Goal: Find specific page/section: Find specific page/section

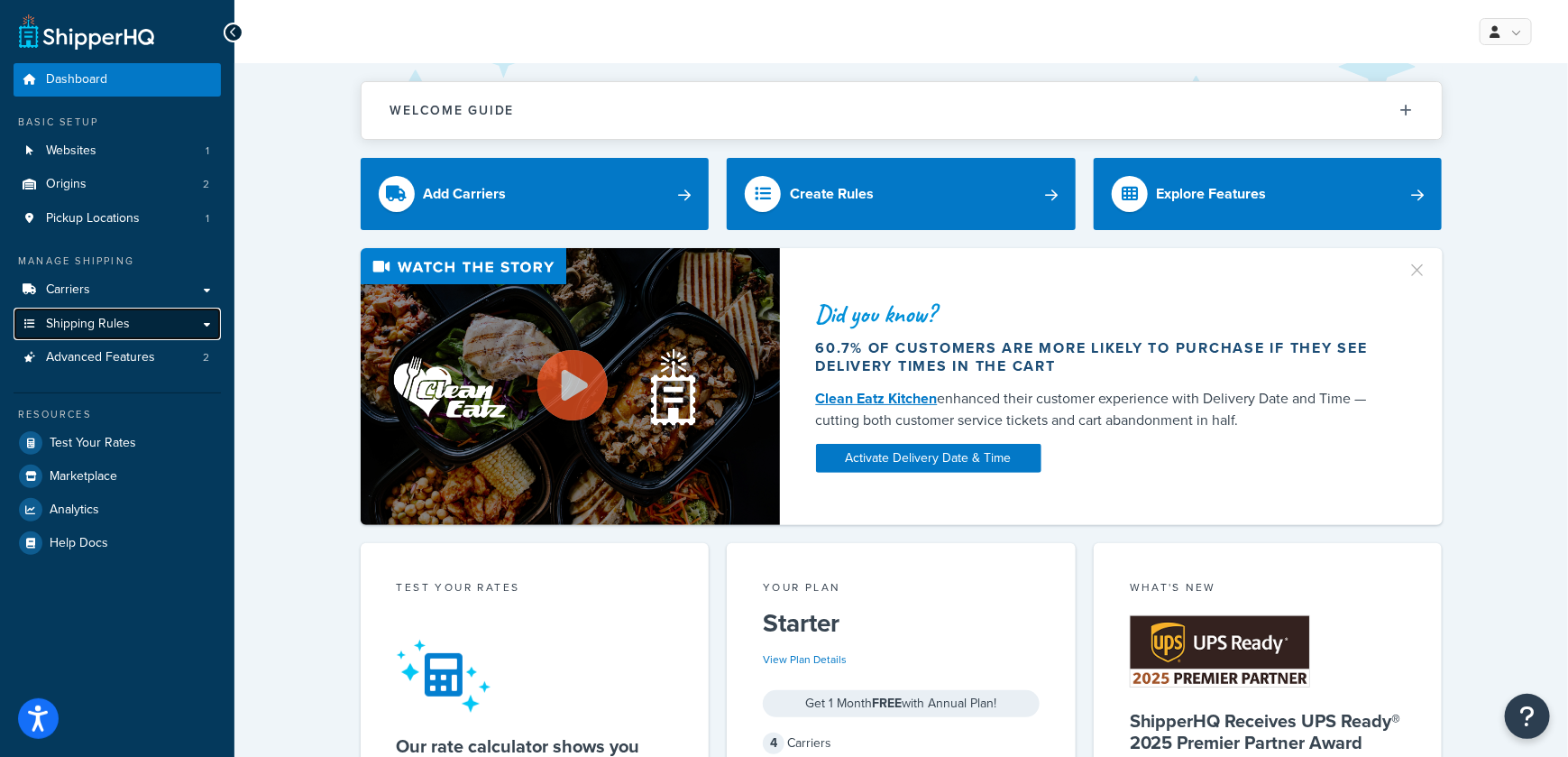
click at [206, 327] on link "Shipping Rules" at bounding box center [117, 324] width 207 height 33
click at [152, 329] on link "Shipping Rules" at bounding box center [117, 324] width 207 height 33
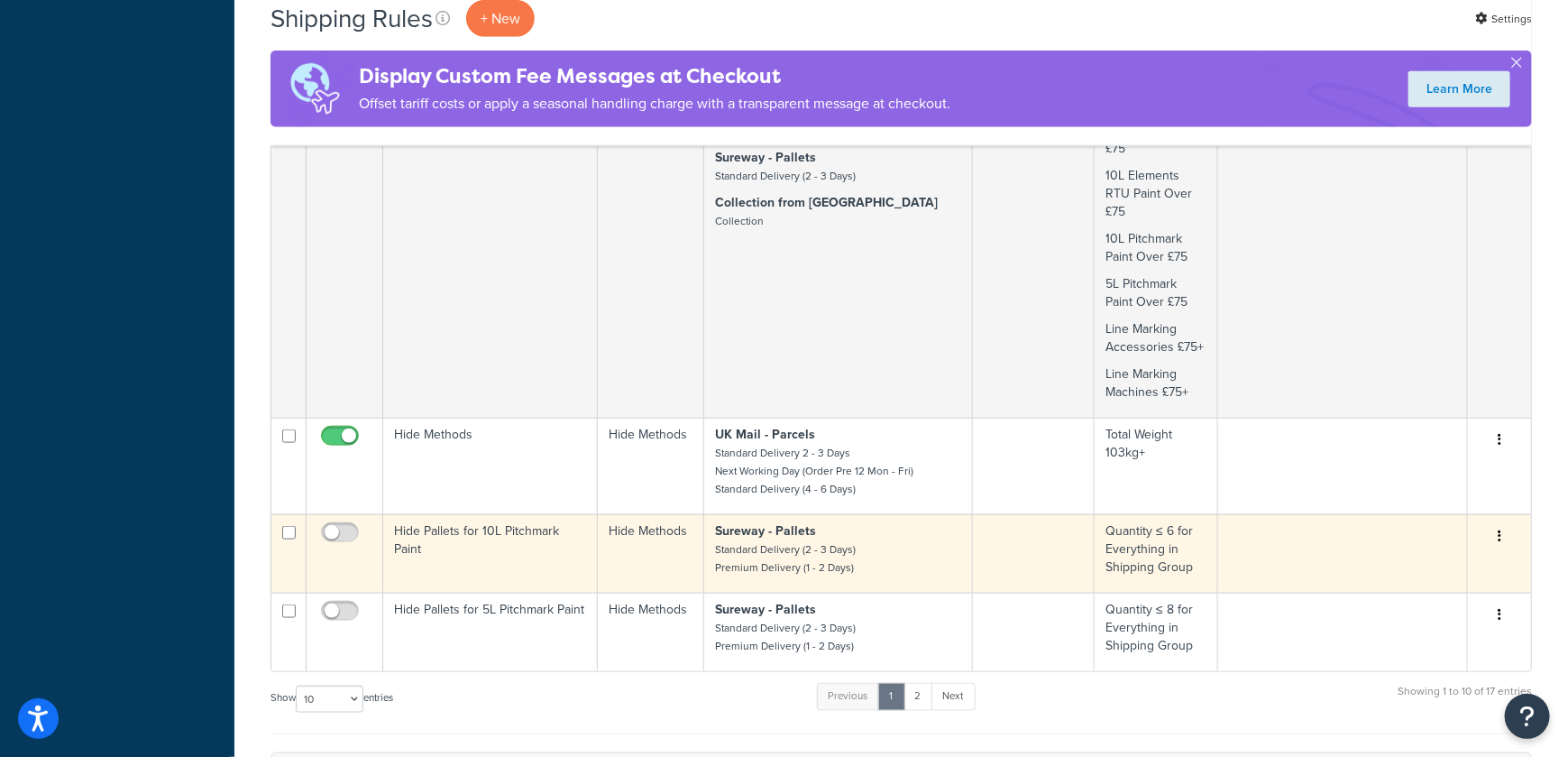
scroll to position [901, 0]
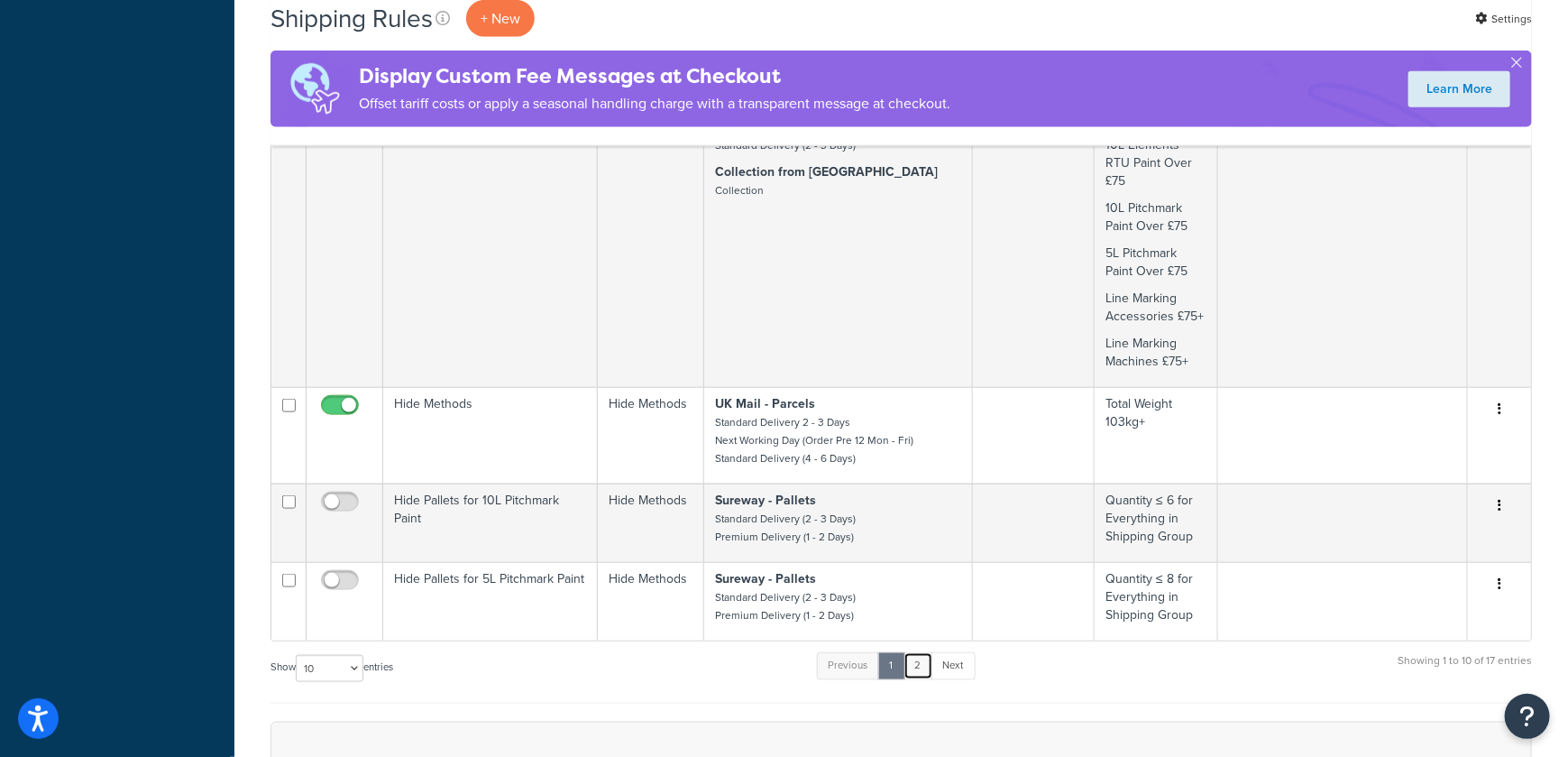
click at [921, 652] on link "2" at bounding box center [918, 666] width 30 height 27
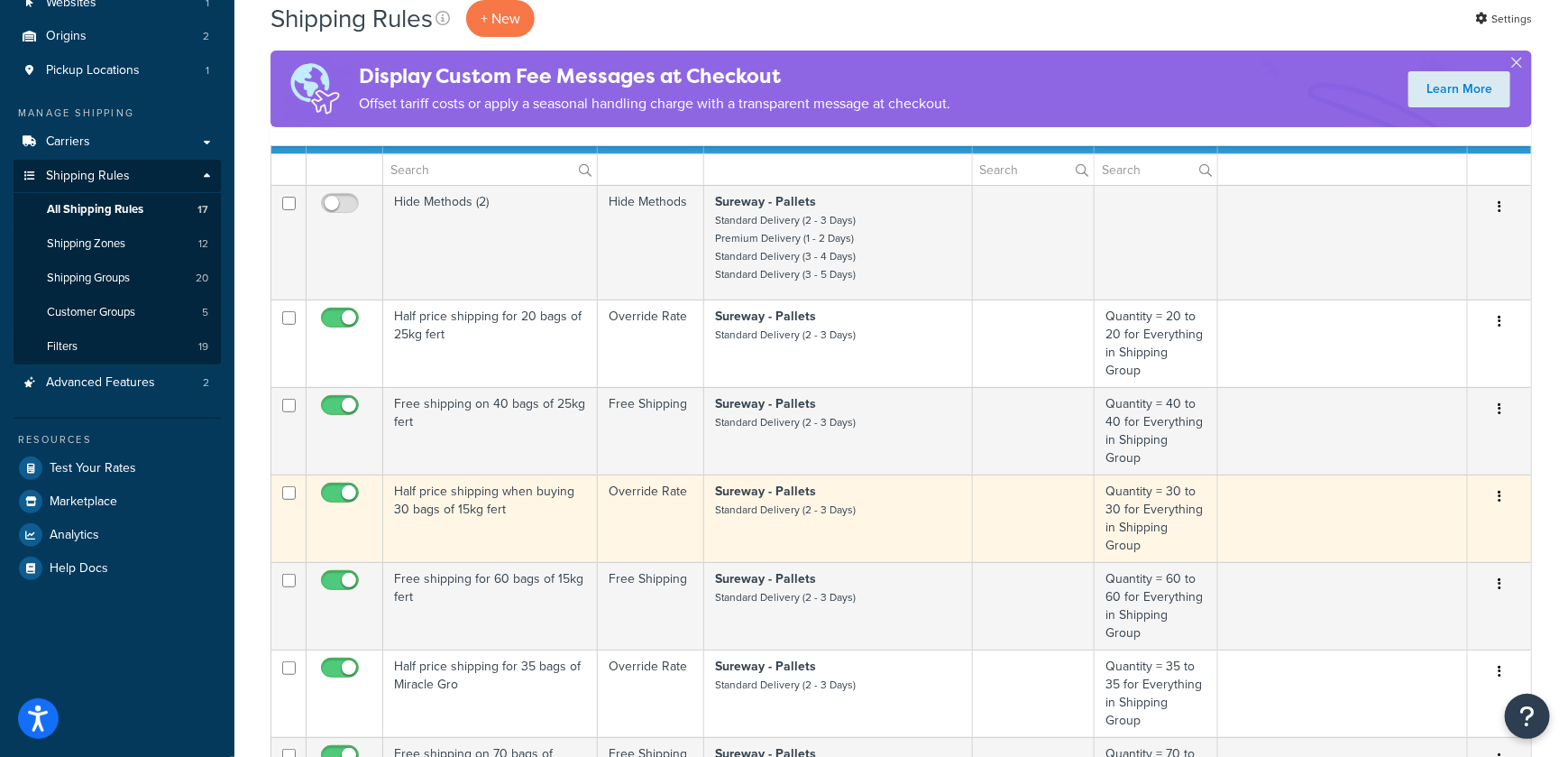
scroll to position [257, 0]
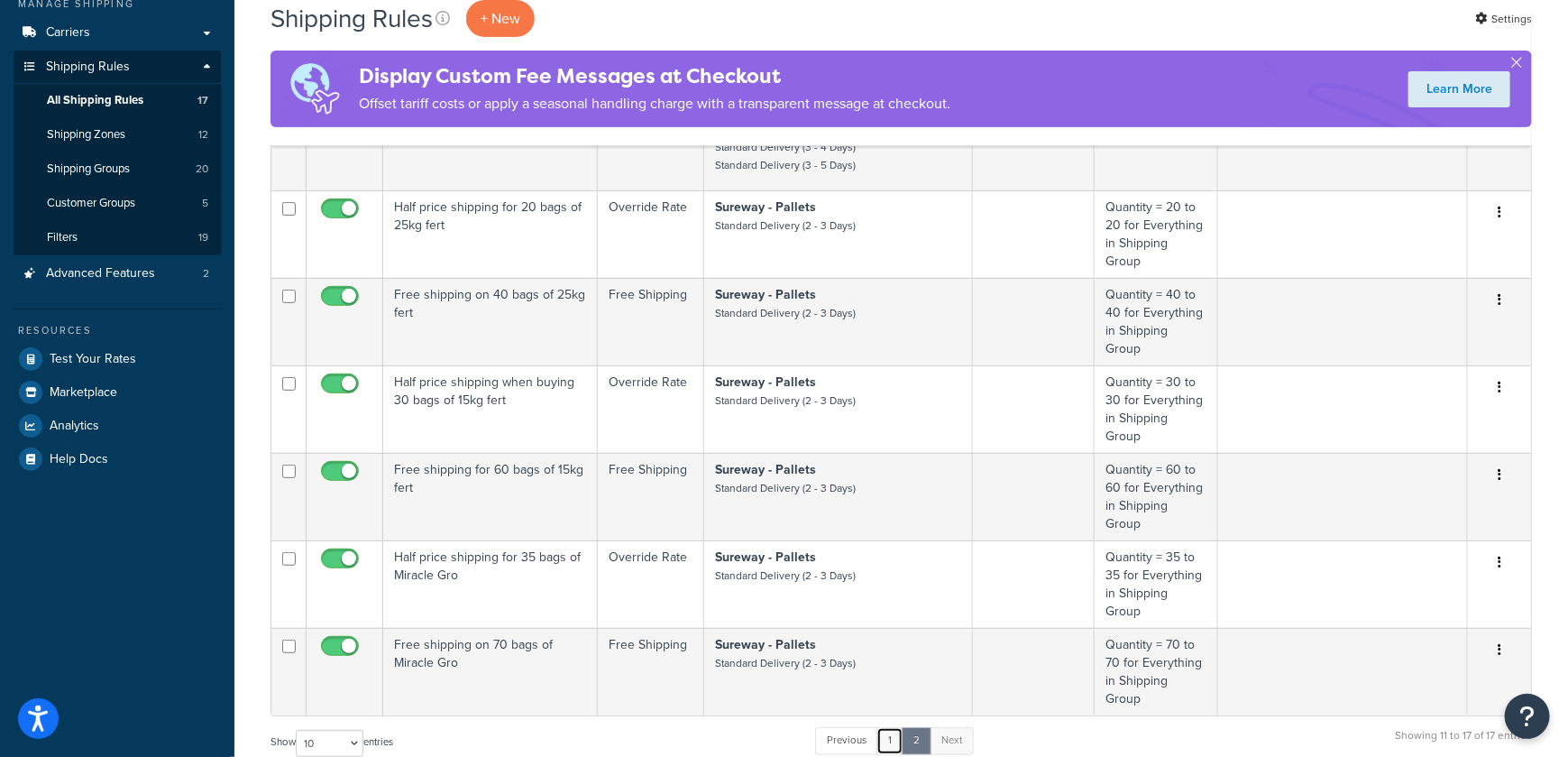
click at [887, 727] on link "1" at bounding box center [890, 740] width 27 height 27
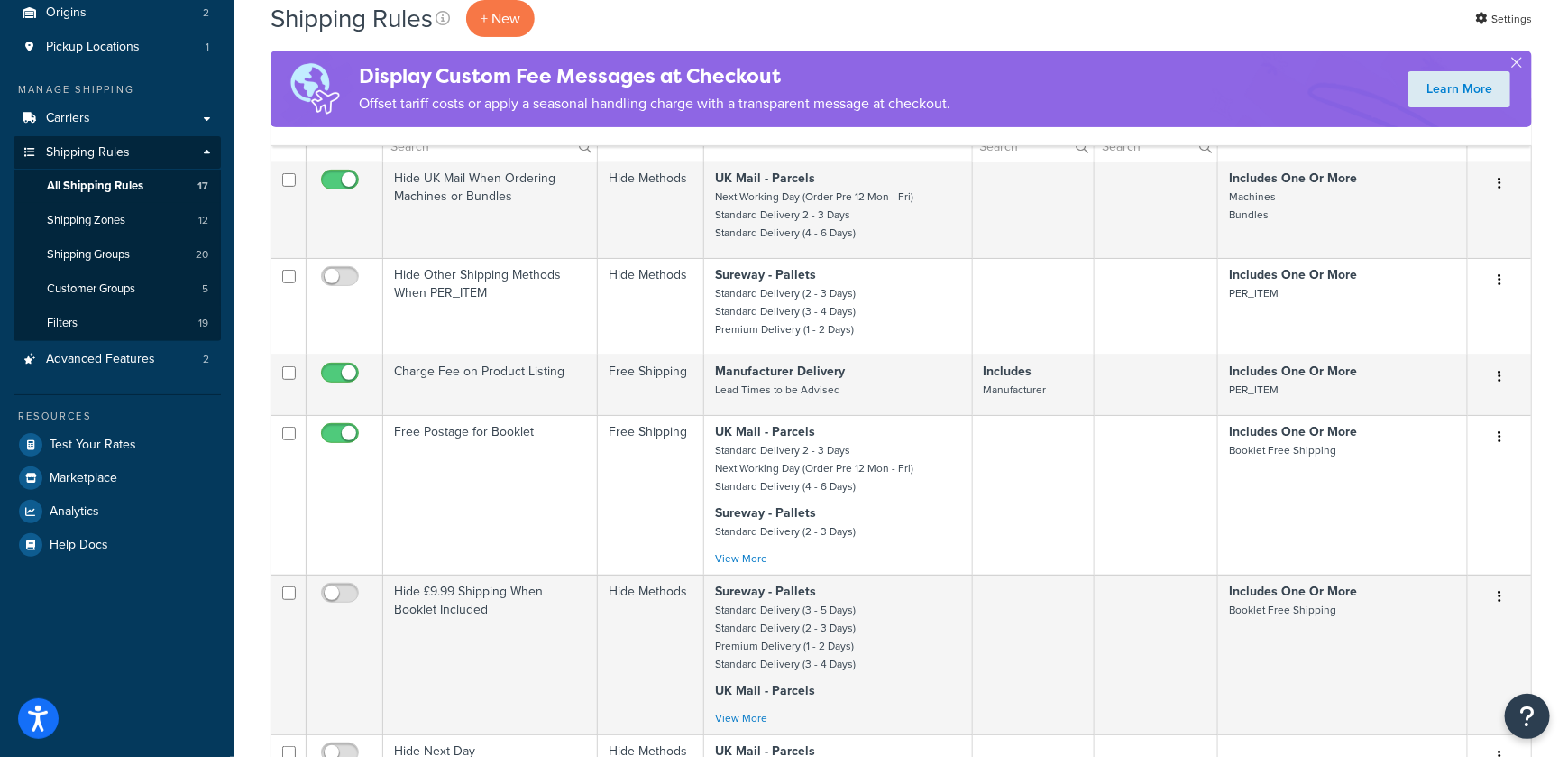
scroll to position [0, 0]
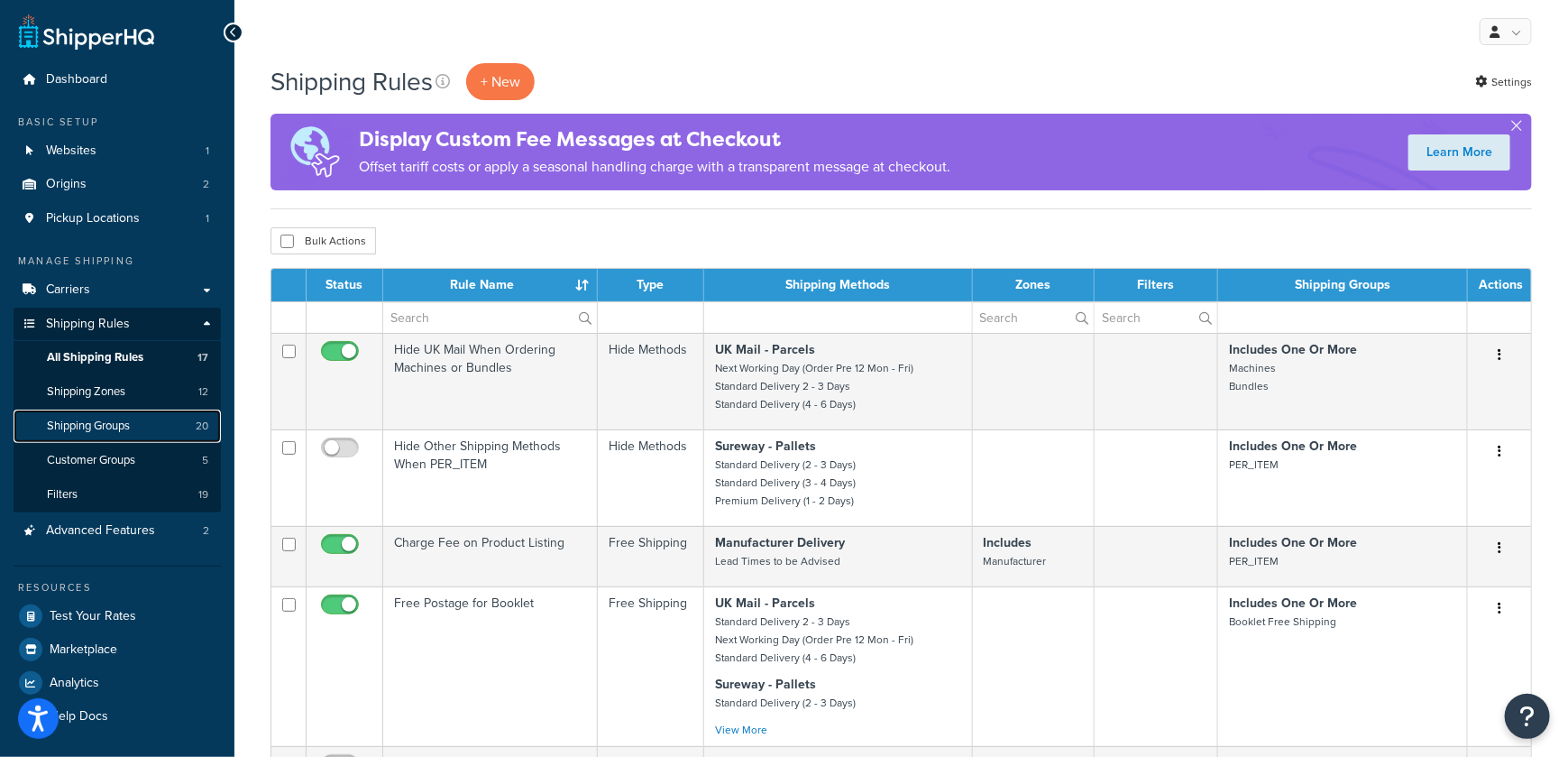
click at [131, 415] on link "Shipping Groups 20" at bounding box center [117, 426] width 207 height 33
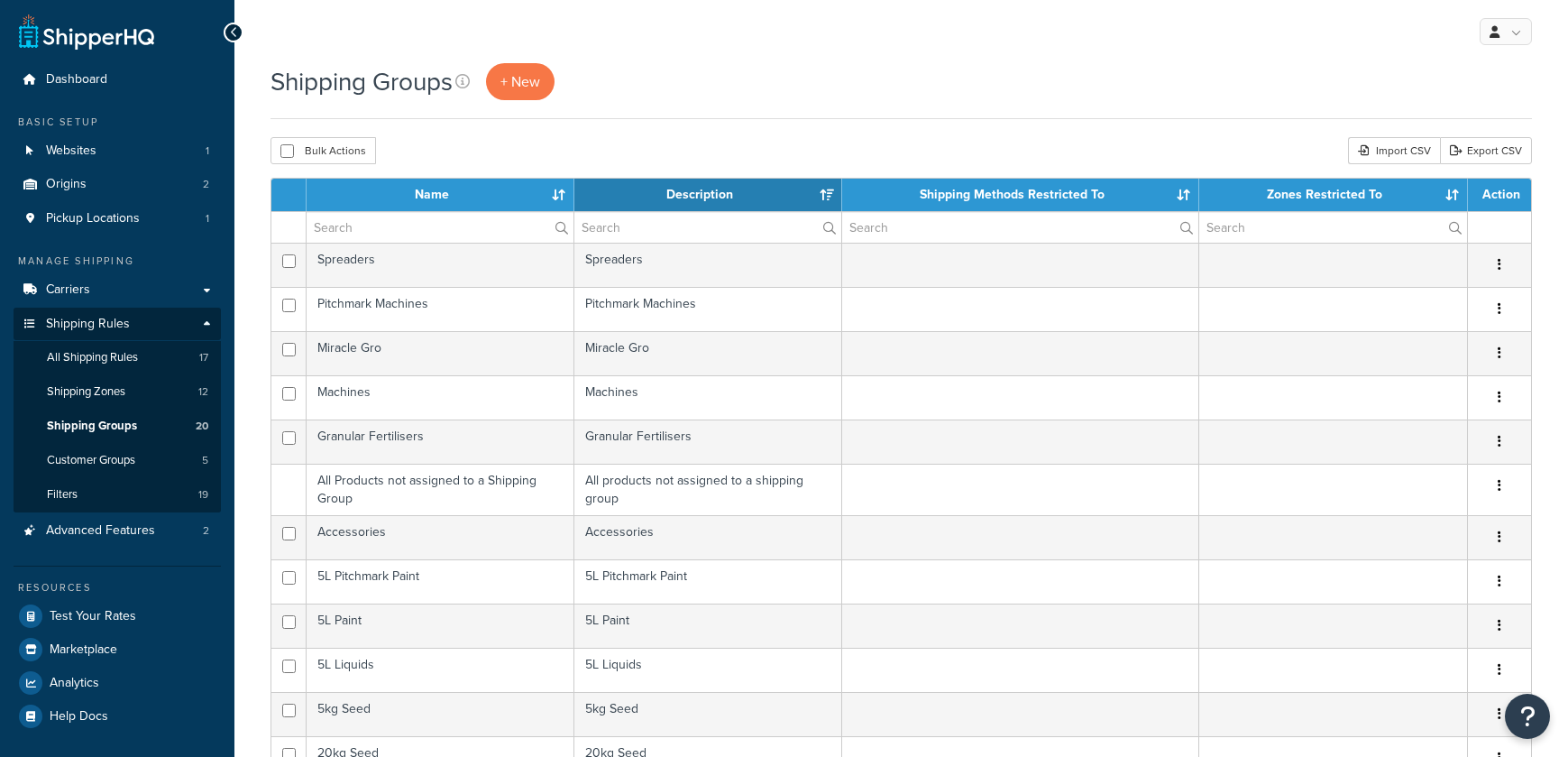
select select "15"
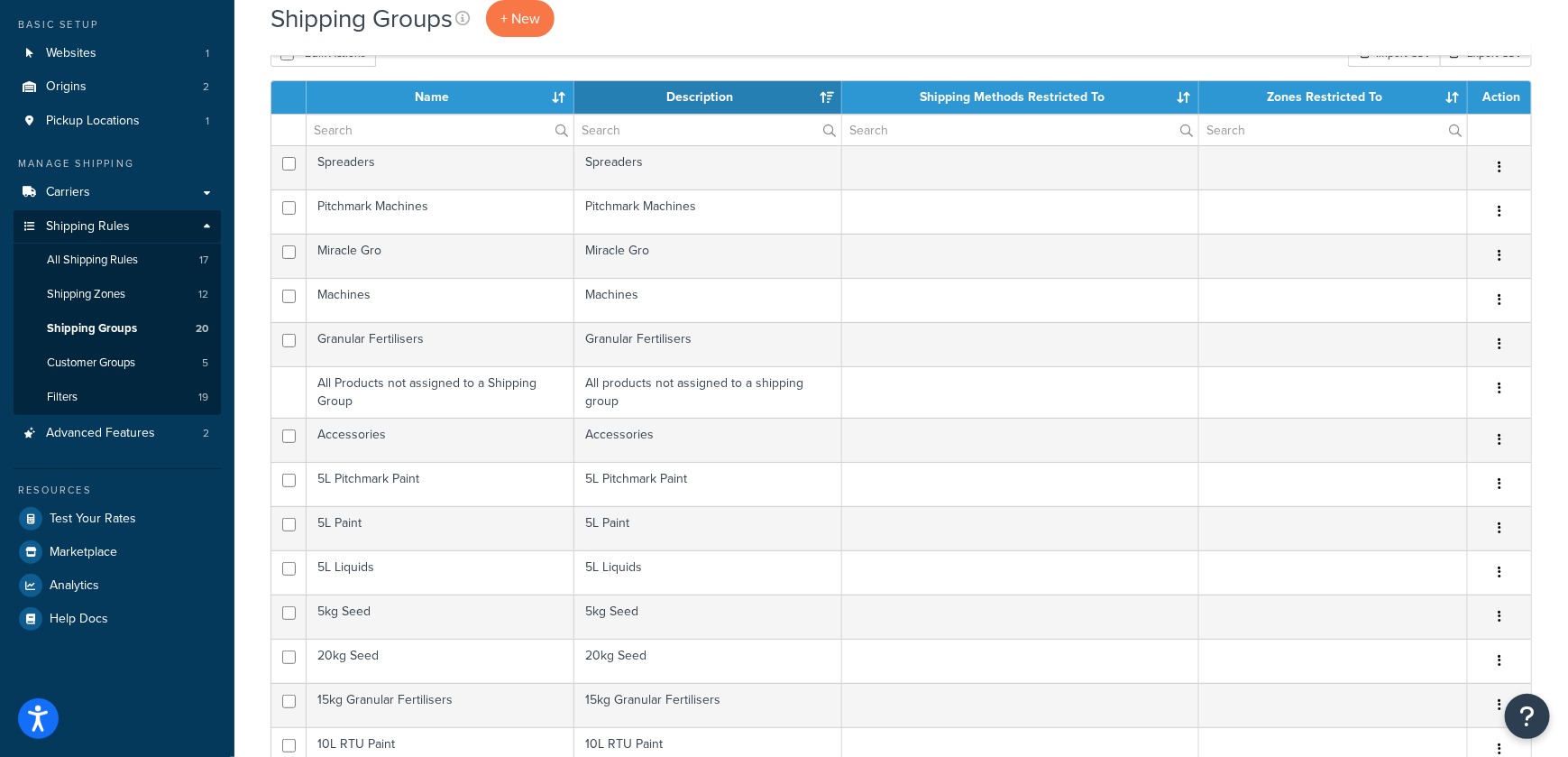
scroll to position [450, 0]
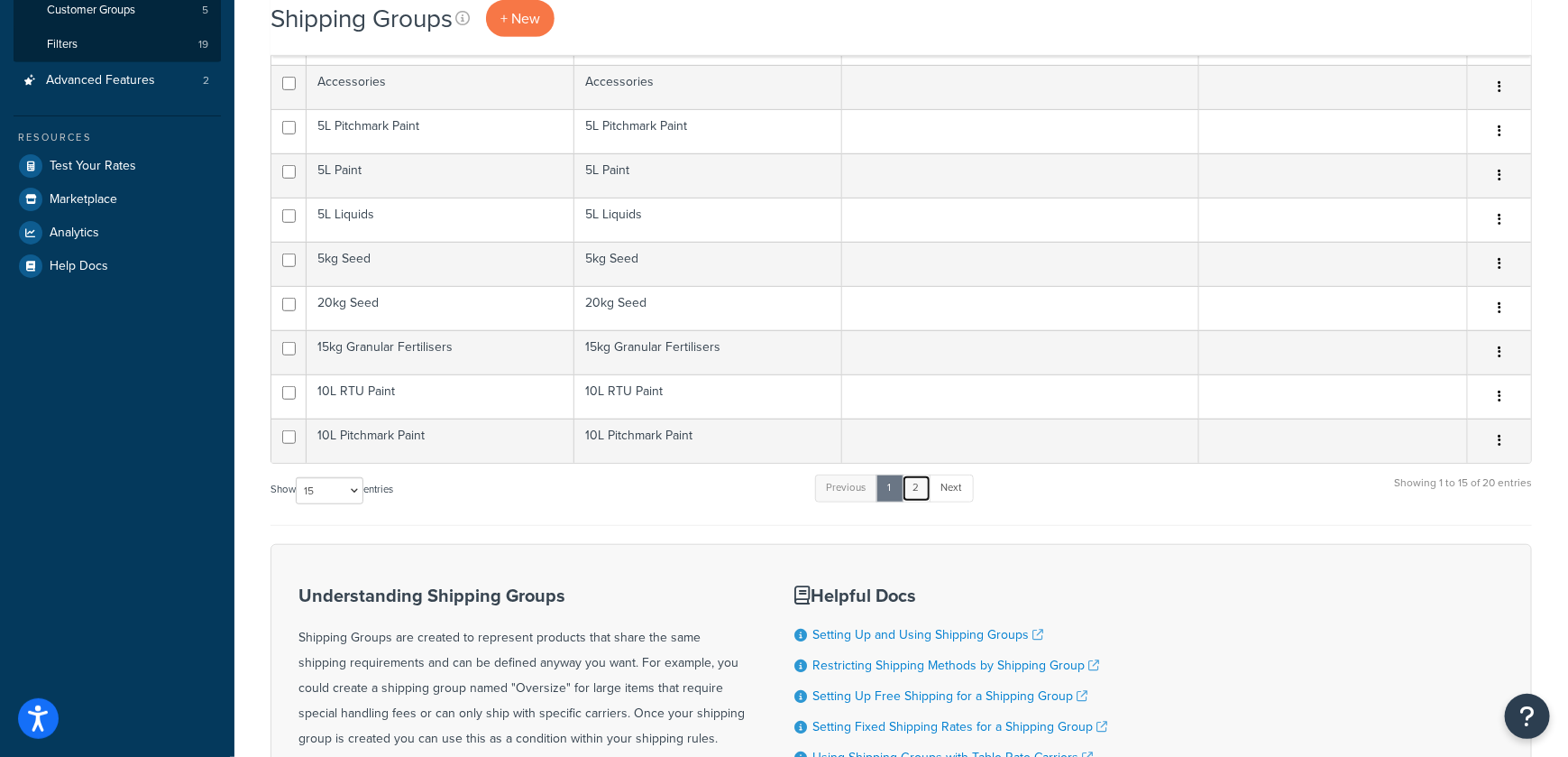
click at [920, 495] on link "2" at bounding box center [916, 488] width 30 height 27
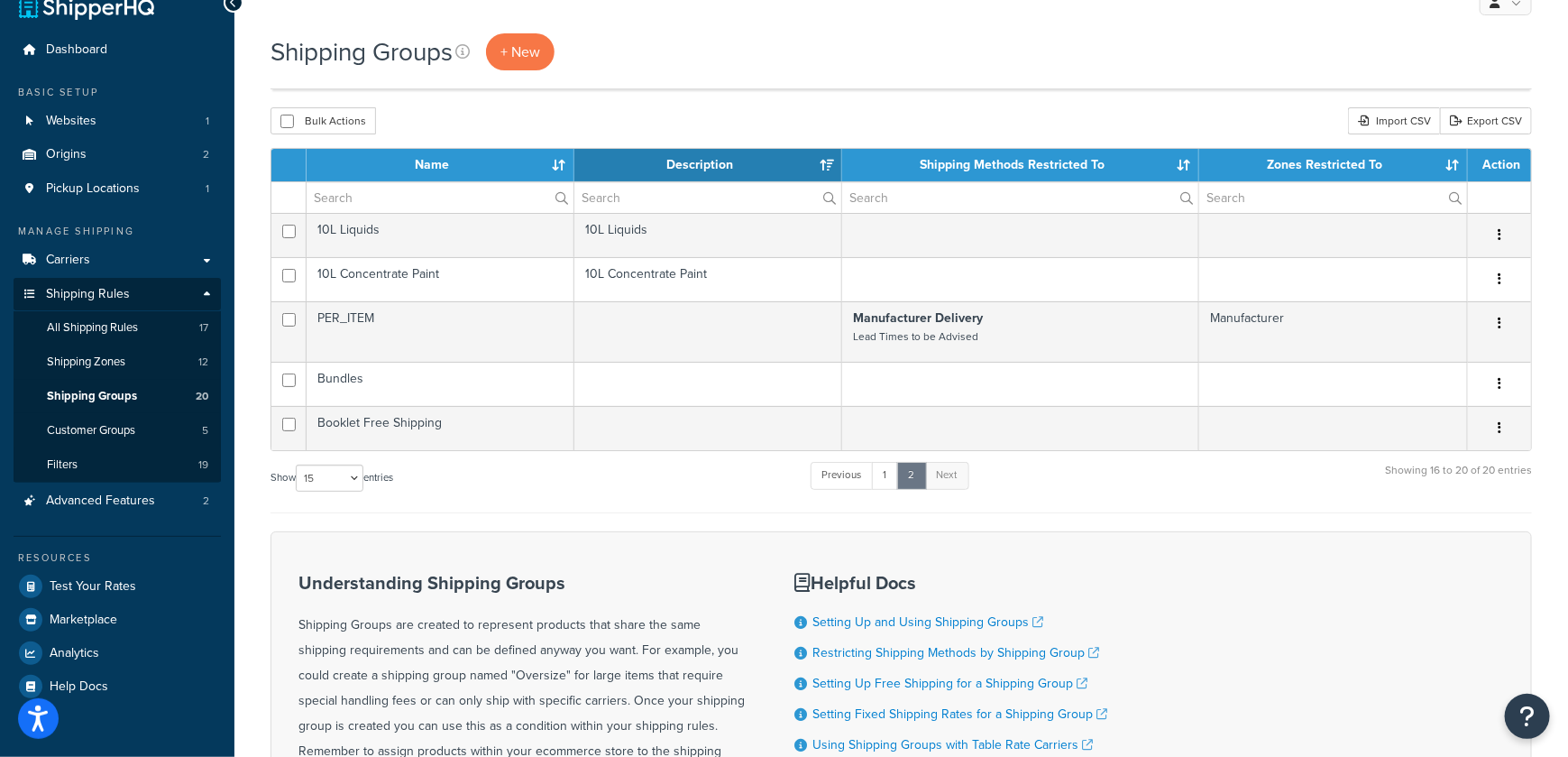
scroll to position [10, 0]
